Goal: Task Accomplishment & Management: Manage account settings

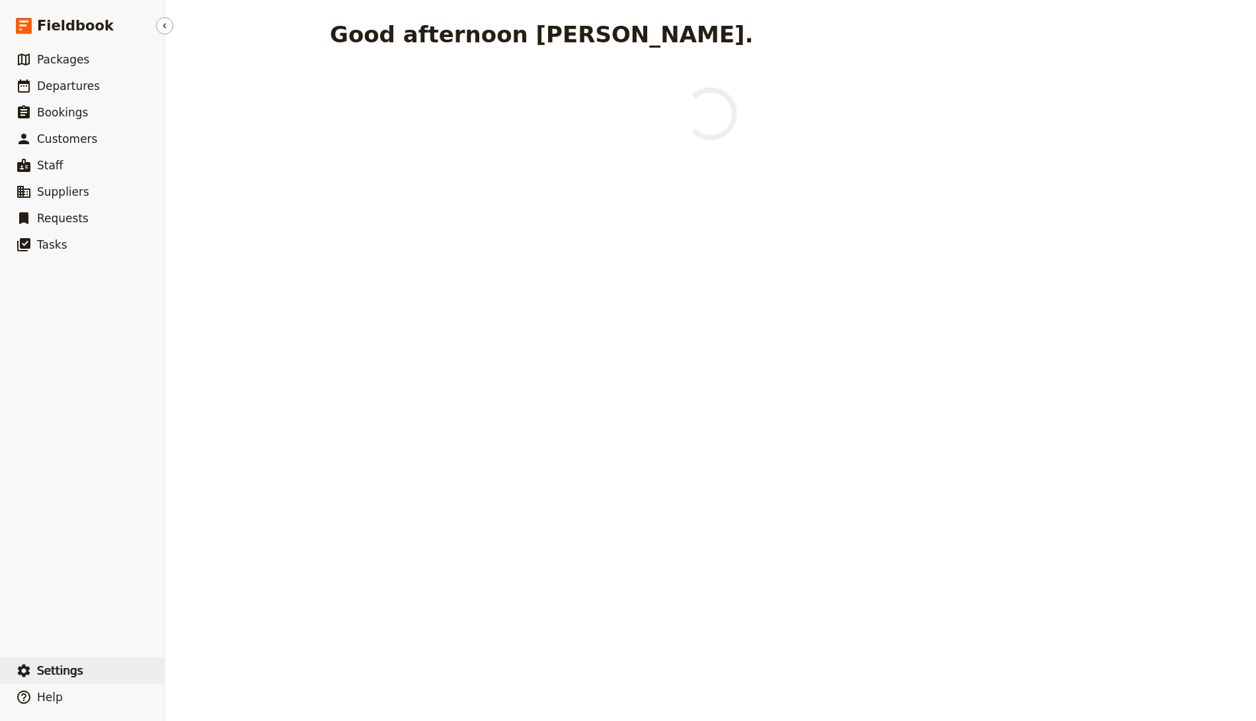
click at [106, 662] on button "​ Settings" at bounding box center [82, 670] width 165 height 26
click at [202, 673] on span "Sign out" at bounding box center [197, 670] width 38 height 13
